Goal: Information Seeking & Learning: Learn about a topic

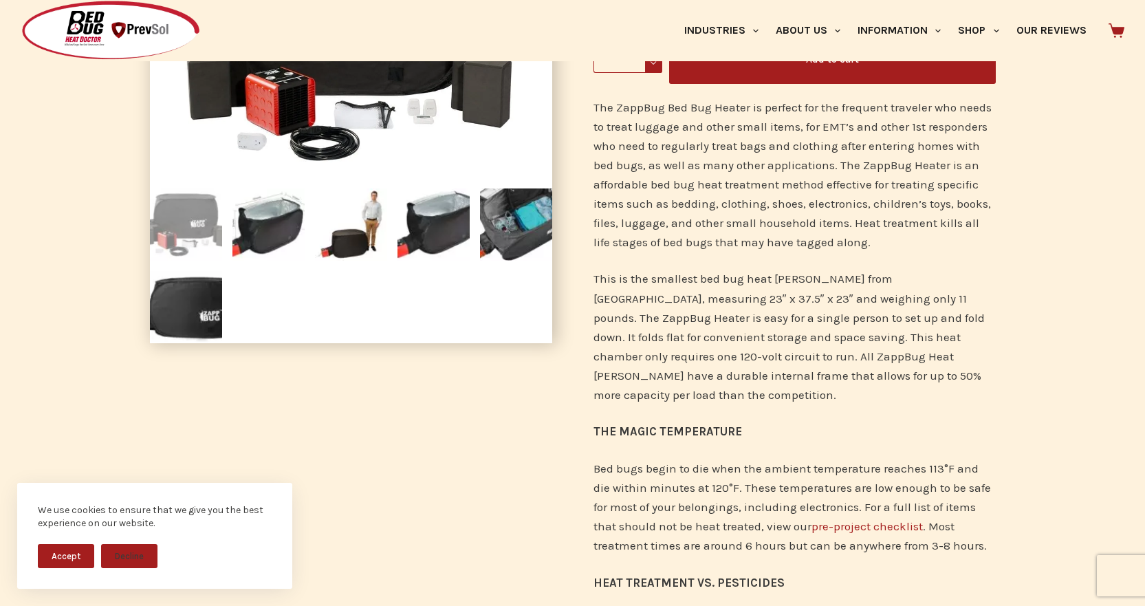
scroll to position [206, 0]
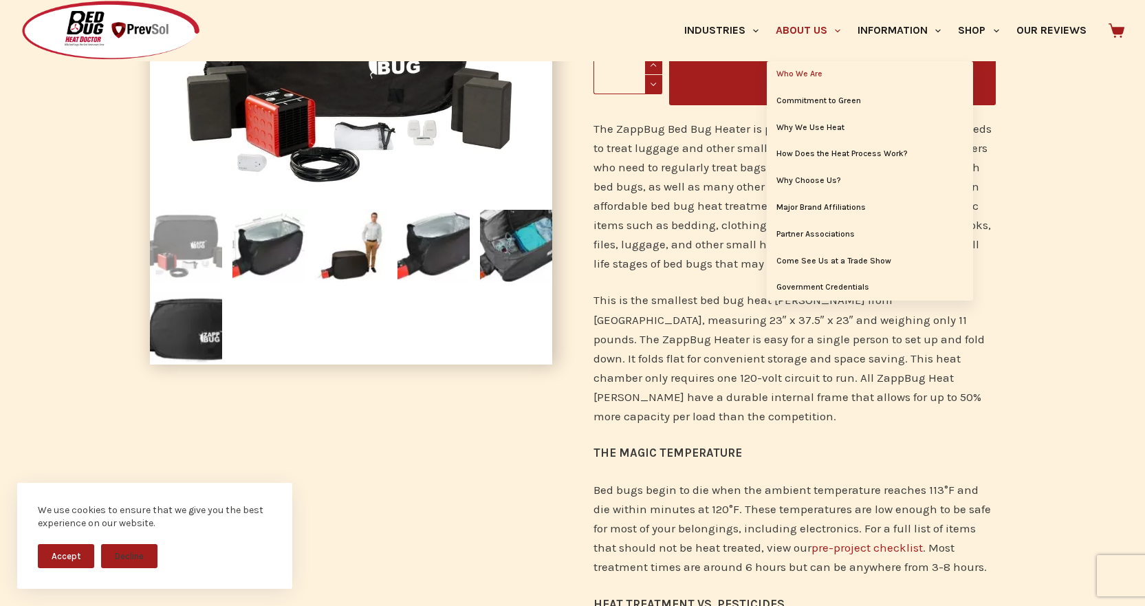
click at [807, 73] on link "Who We Are" at bounding box center [870, 74] width 206 height 26
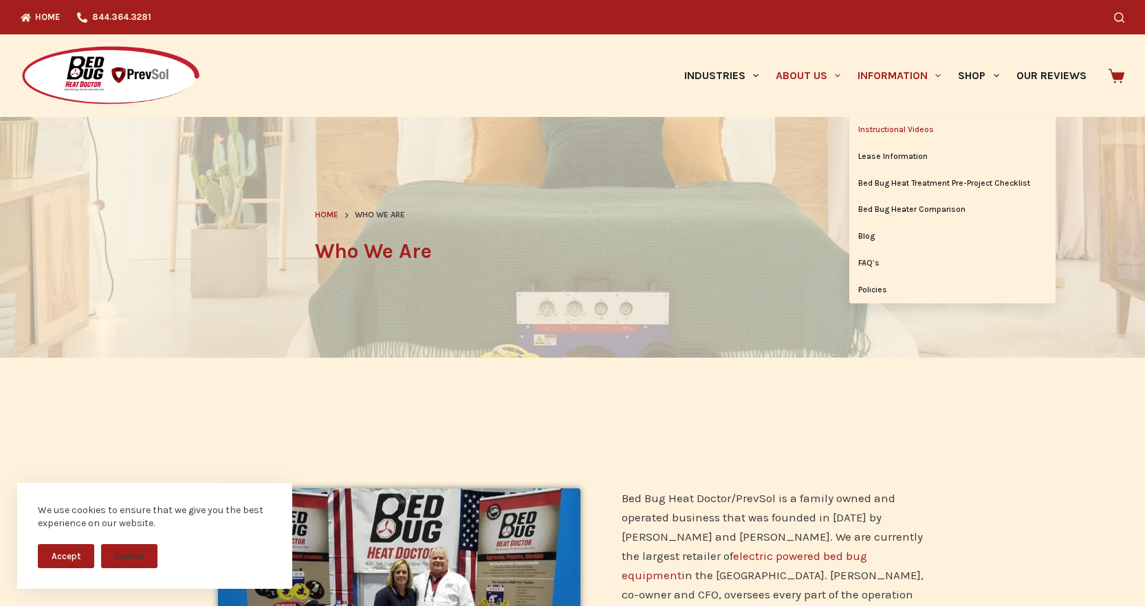
click at [908, 130] on link "Instructional Videos" at bounding box center [952, 130] width 206 height 26
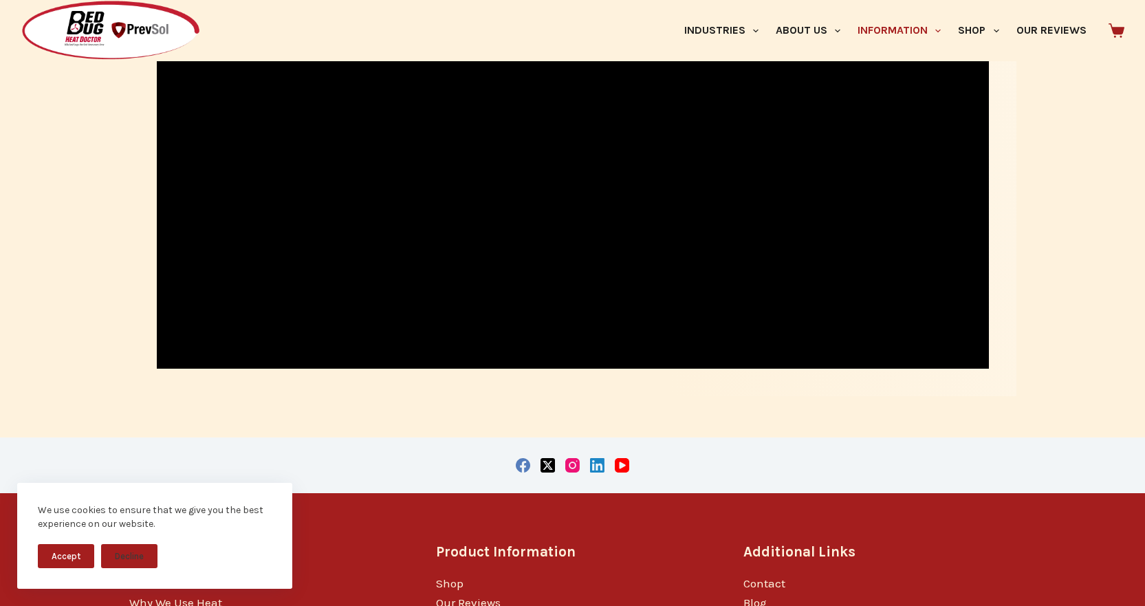
scroll to position [1970, 0]
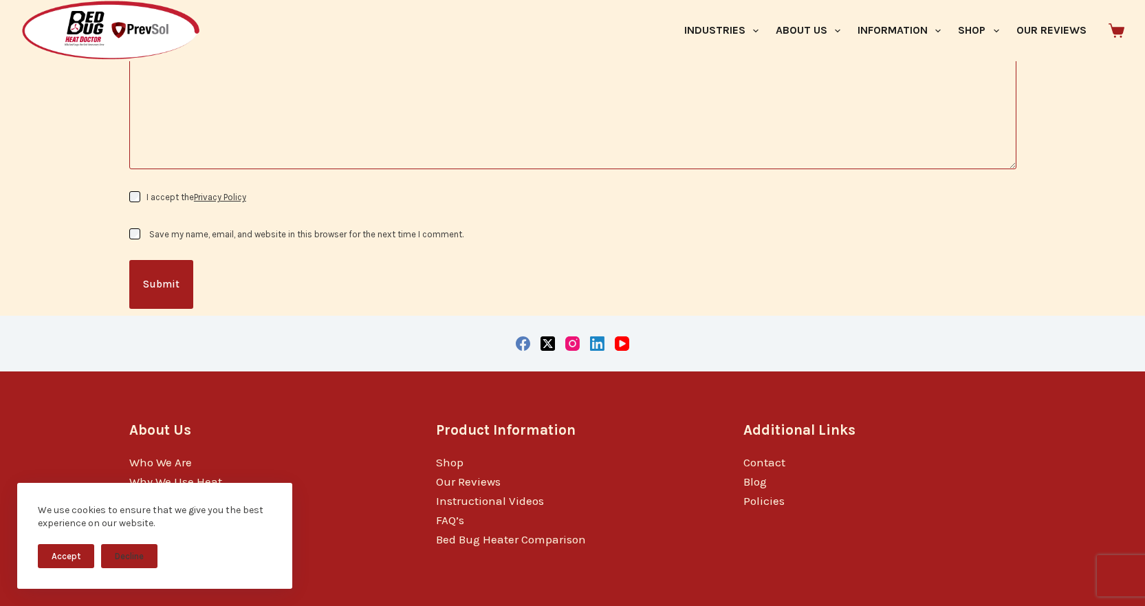
scroll to position [1624, 0]
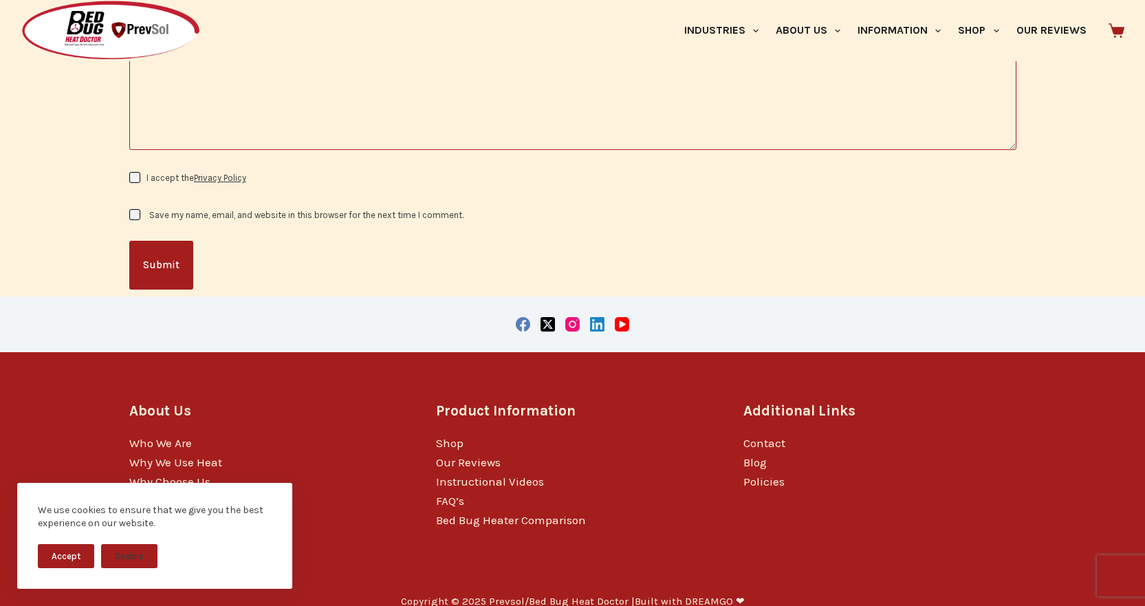
click at [298, 401] on h3 "About Us" at bounding box center [265, 410] width 273 height 21
click at [74, 560] on button "Accept" at bounding box center [66, 556] width 56 height 24
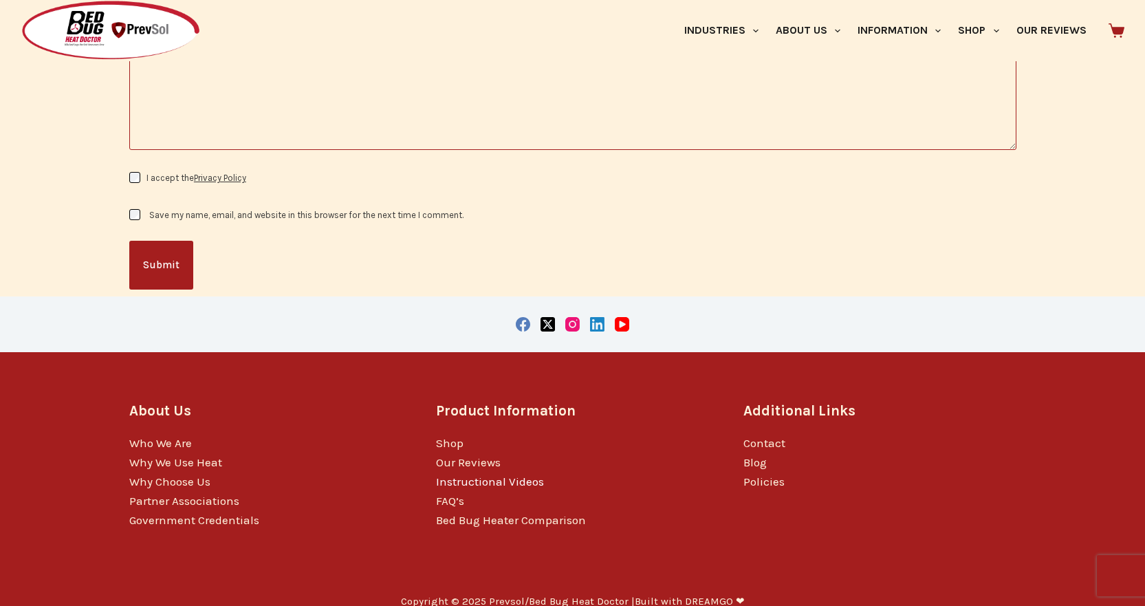
click at [505, 475] on link "Instructional Videos" at bounding box center [490, 482] width 108 height 14
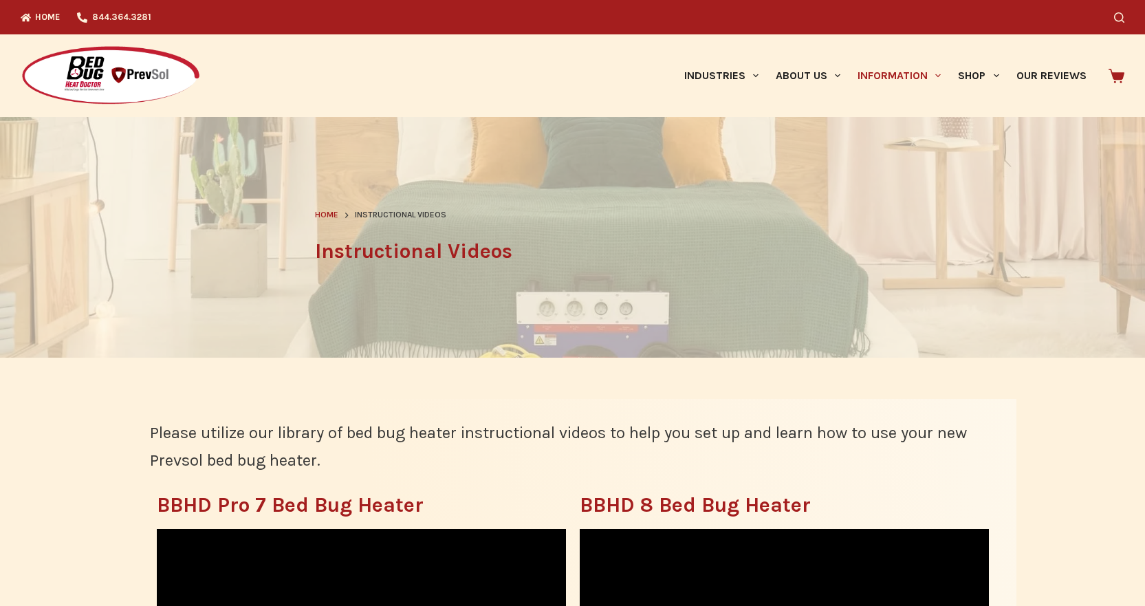
click at [74, 70] on img at bounding box center [111, 75] width 180 height 61
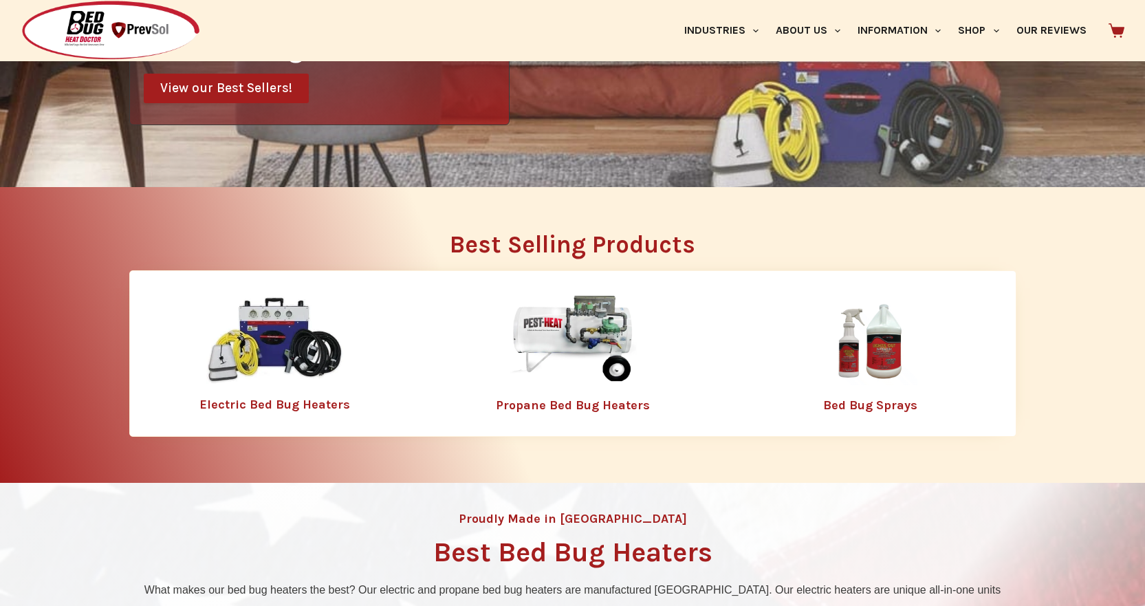
scroll to position [344, 0]
